Goal: Find contact information: Find contact information

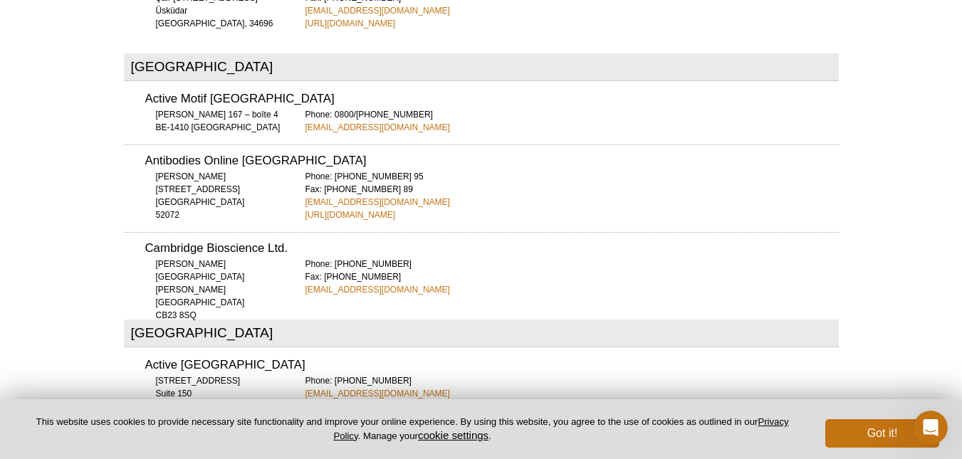
scroll to position [5943, 0]
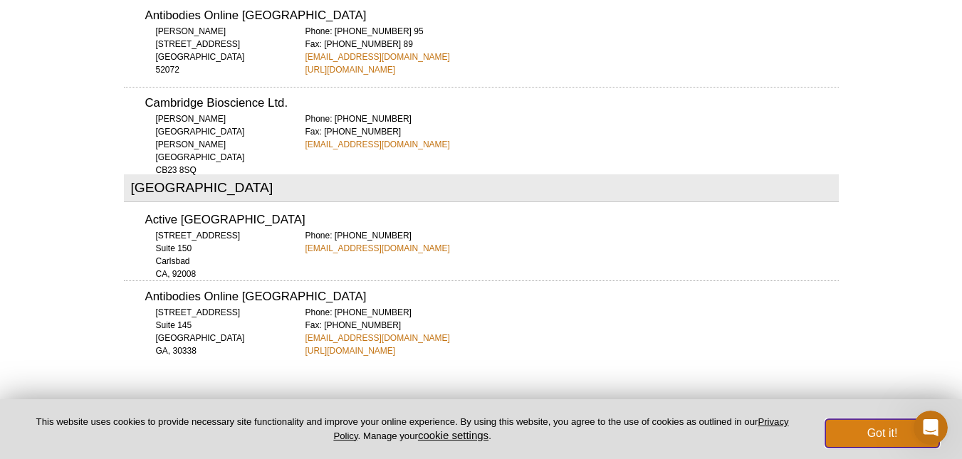
click at [871, 435] on button "Got it!" at bounding box center [882, 433] width 114 height 28
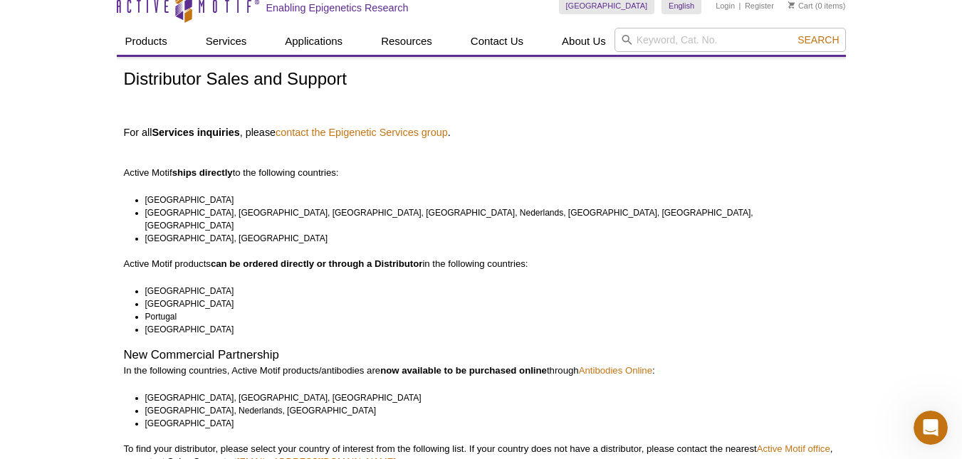
scroll to position [0, 0]
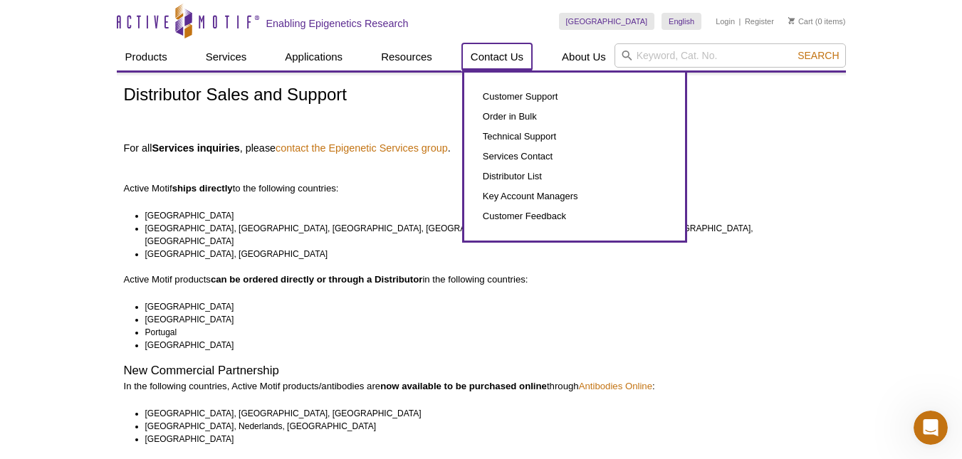
click at [512, 54] on link "Contact Us" at bounding box center [497, 56] width 70 height 27
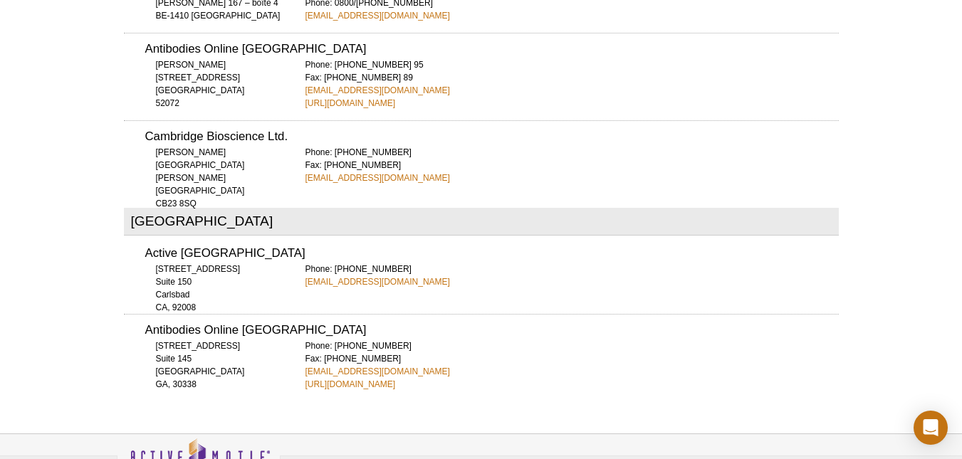
scroll to position [5911, 0]
